Goal: Obtain resource: Download file/media

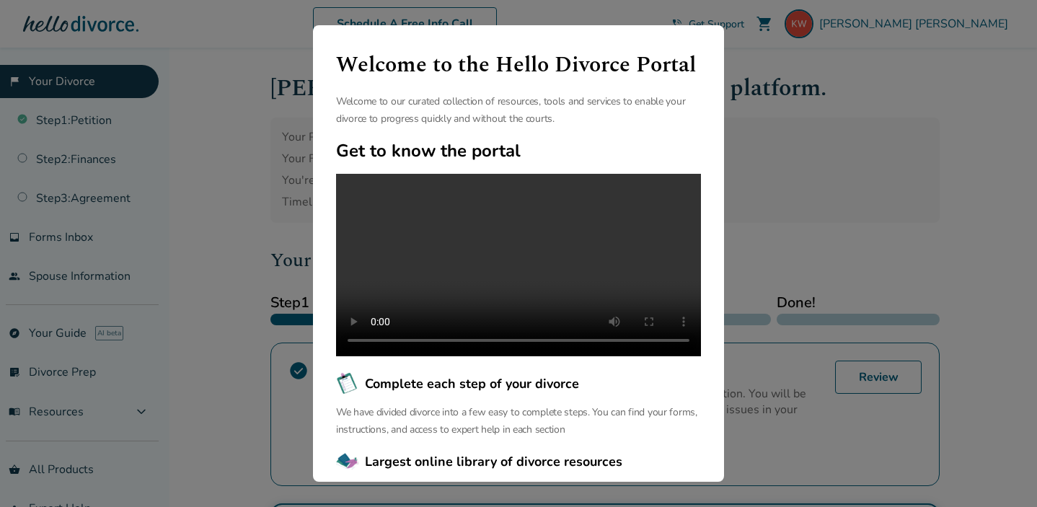
click at [839, 140] on div "Welcome to the Hello Divorce Portal Welcome to our curated collection of resour…" at bounding box center [518, 253] width 1037 height 507
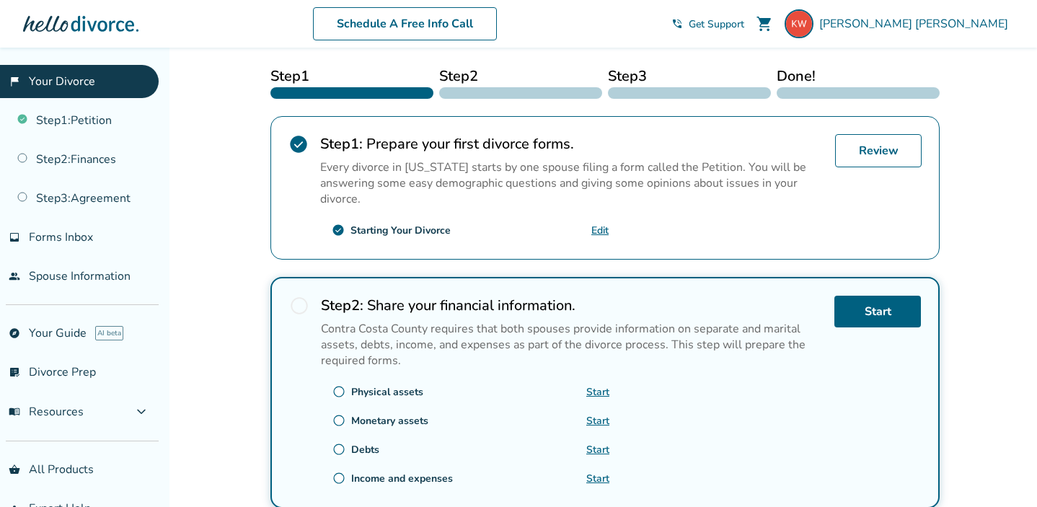
scroll to position [219, 0]
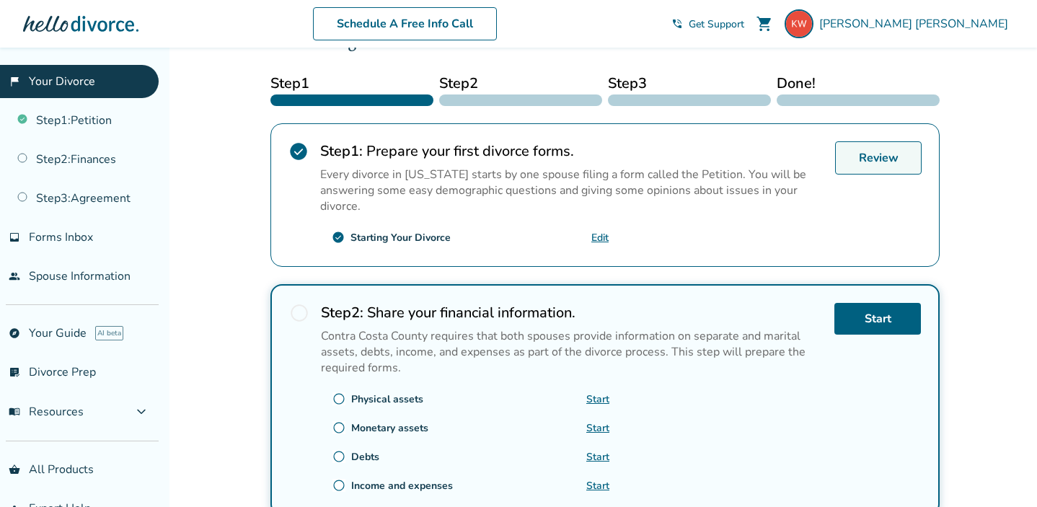
click at [843, 151] on link "Review" at bounding box center [878, 157] width 87 height 33
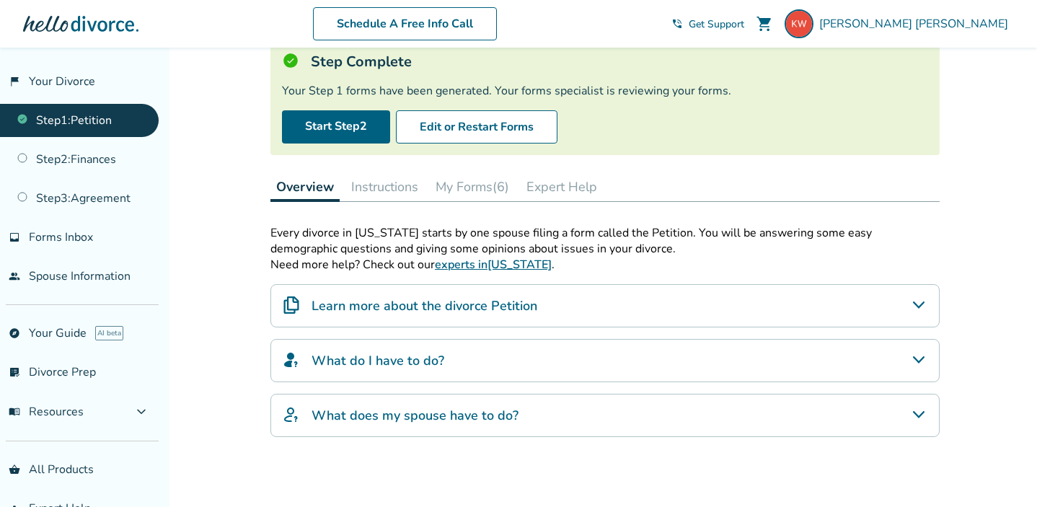
scroll to position [97, 0]
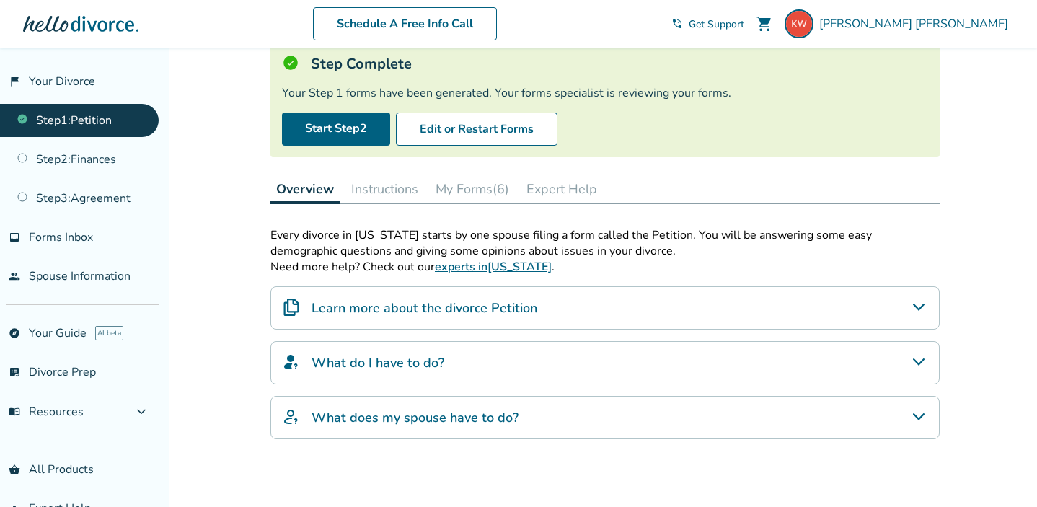
click at [490, 182] on button "My Forms (6)" at bounding box center [472, 189] width 85 height 29
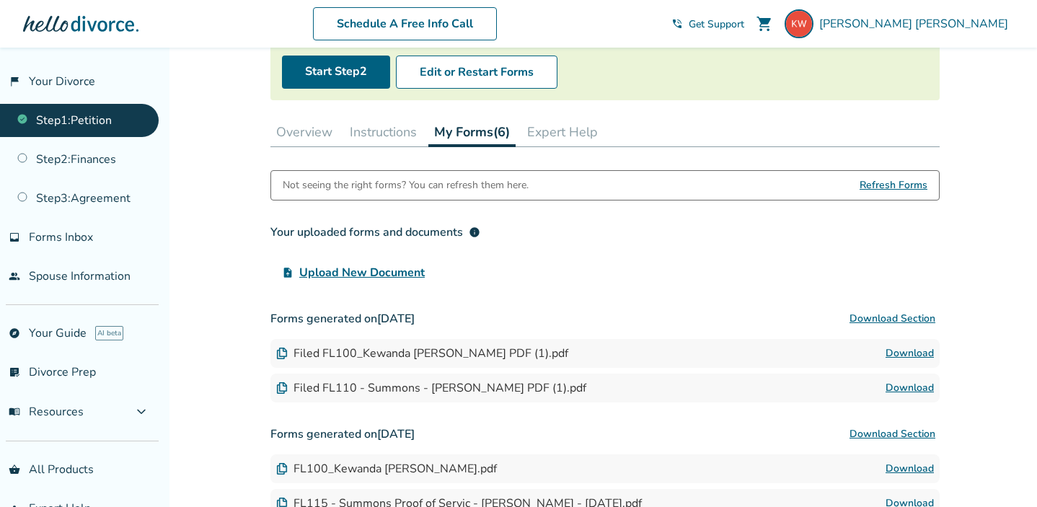
scroll to position [156, 0]
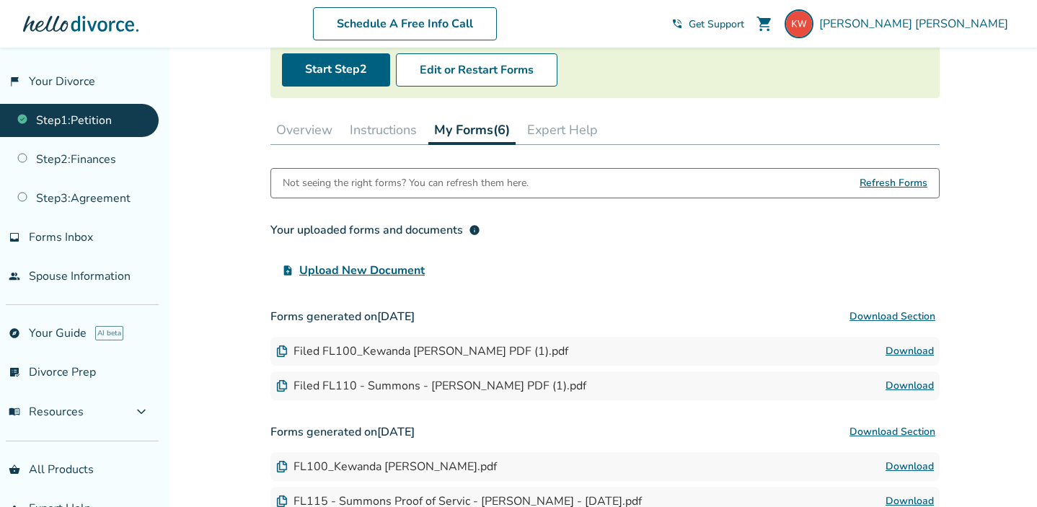
click at [294, 352] on div "Filed FL100_Kewanda Maria Williams PDF (1).pdf" at bounding box center [422, 351] width 292 height 16
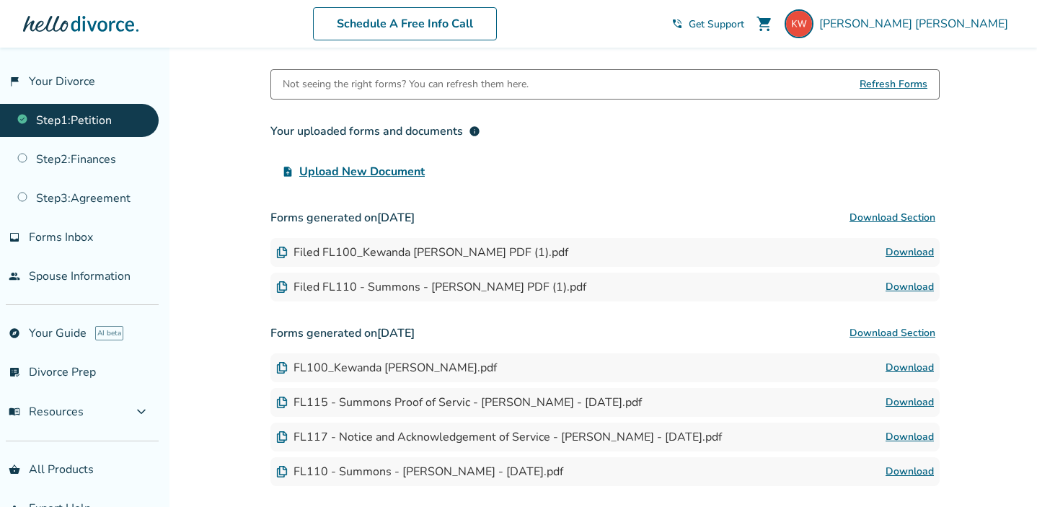
scroll to position [258, 0]
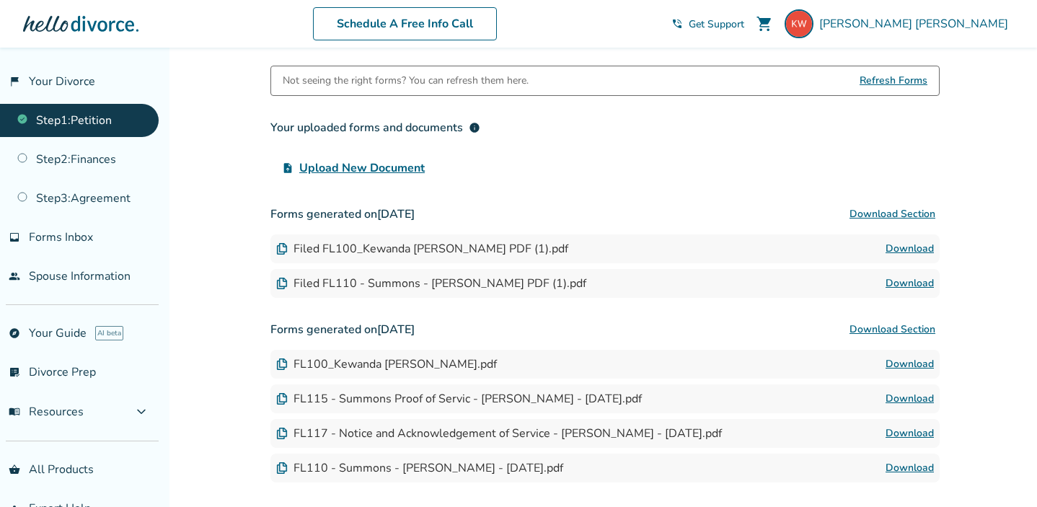
click at [909, 284] on link "Download" at bounding box center [910, 283] width 48 height 17
click at [911, 247] on link "Download" at bounding box center [910, 248] width 48 height 17
